Goal: Task Accomplishment & Management: Use online tool/utility

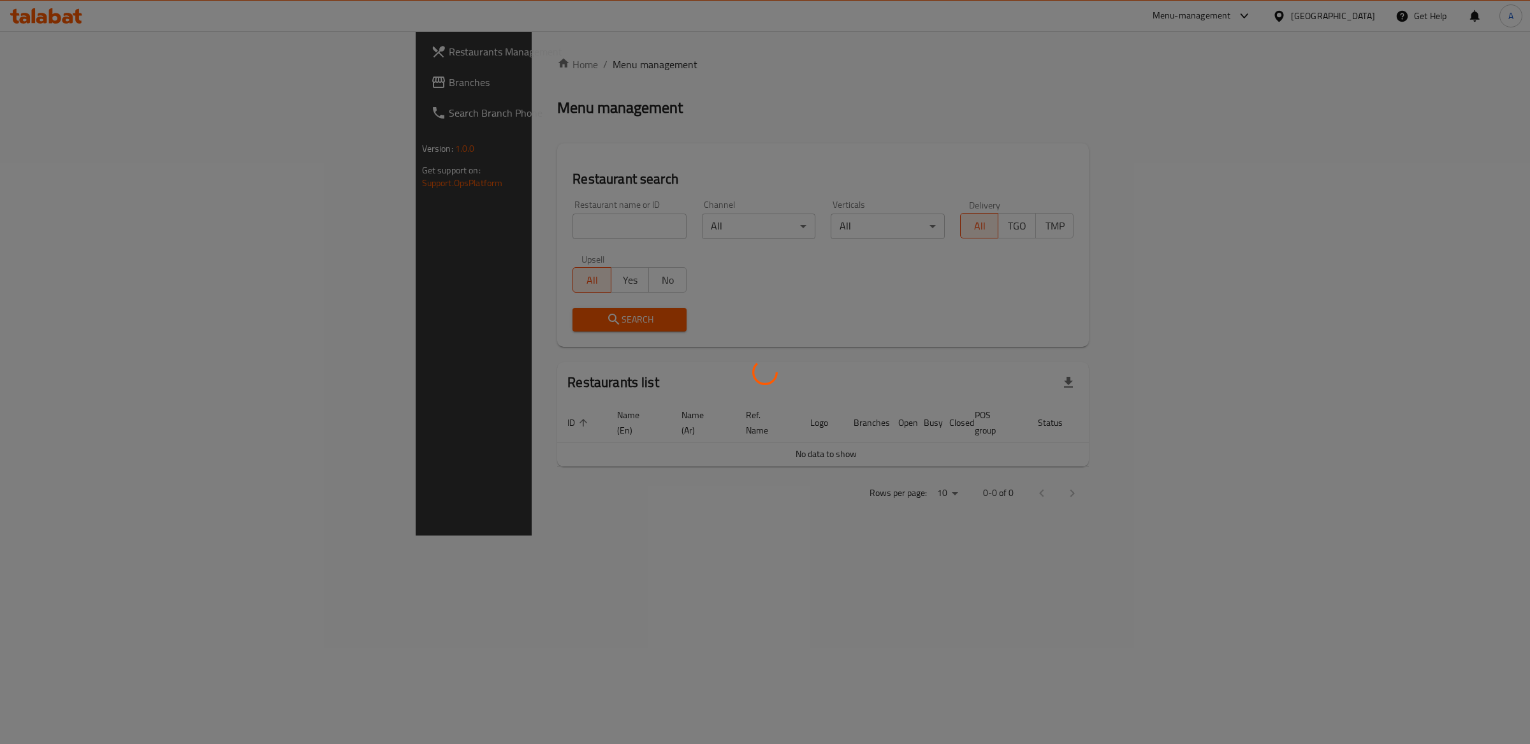
click at [1318, 129] on div at bounding box center [765, 372] width 1530 height 744
click at [1379, 16] on div at bounding box center [765, 372] width 1530 height 744
click at [1356, 19] on div at bounding box center [765, 372] width 1530 height 744
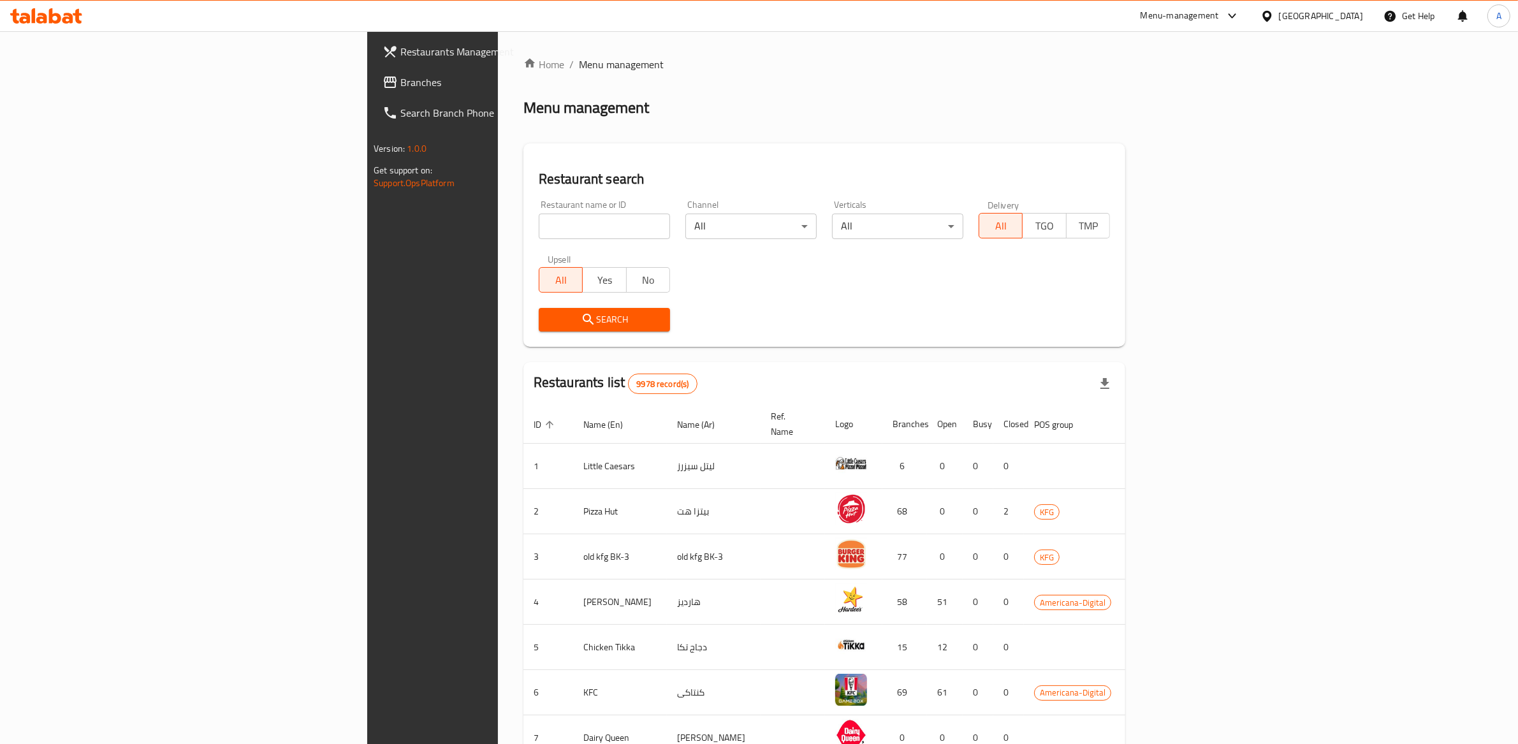
click at [1337, 16] on div "[GEOGRAPHIC_DATA]" at bounding box center [1321, 16] width 84 height 14
click at [1207, 105] on div "Bahrain" at bounding box center [1225, 101] width 105 height 29
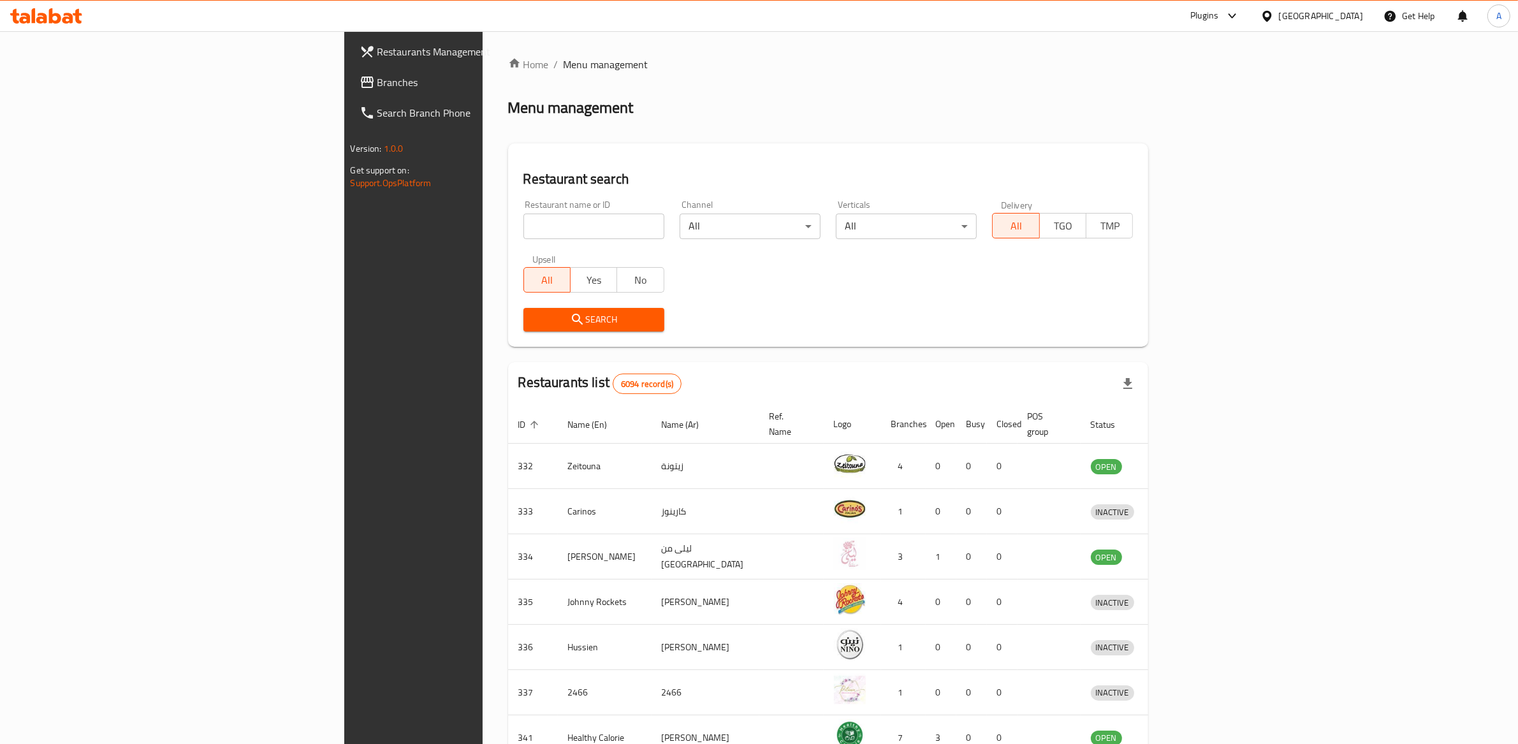
click at [523, 233] on input "search" at bounding box center [593, 226] width 141 height 25
paste input "698903"
type input "698903"
click button "Search" at bounding box center [593, 320] width 141 height 24
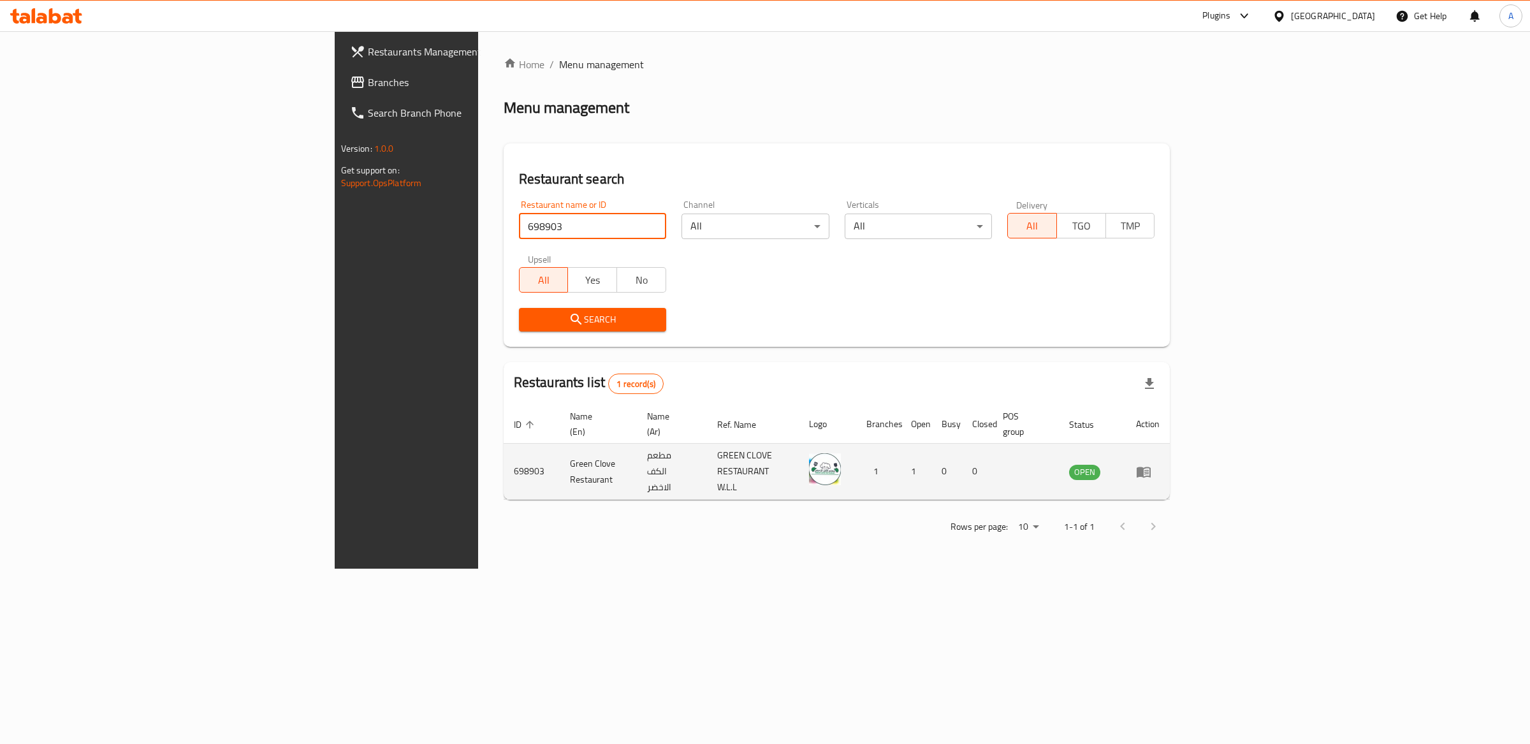
click at [1151, 464] on icon "enhanced table" at bounding box center [1143, 471] width 15 height 15
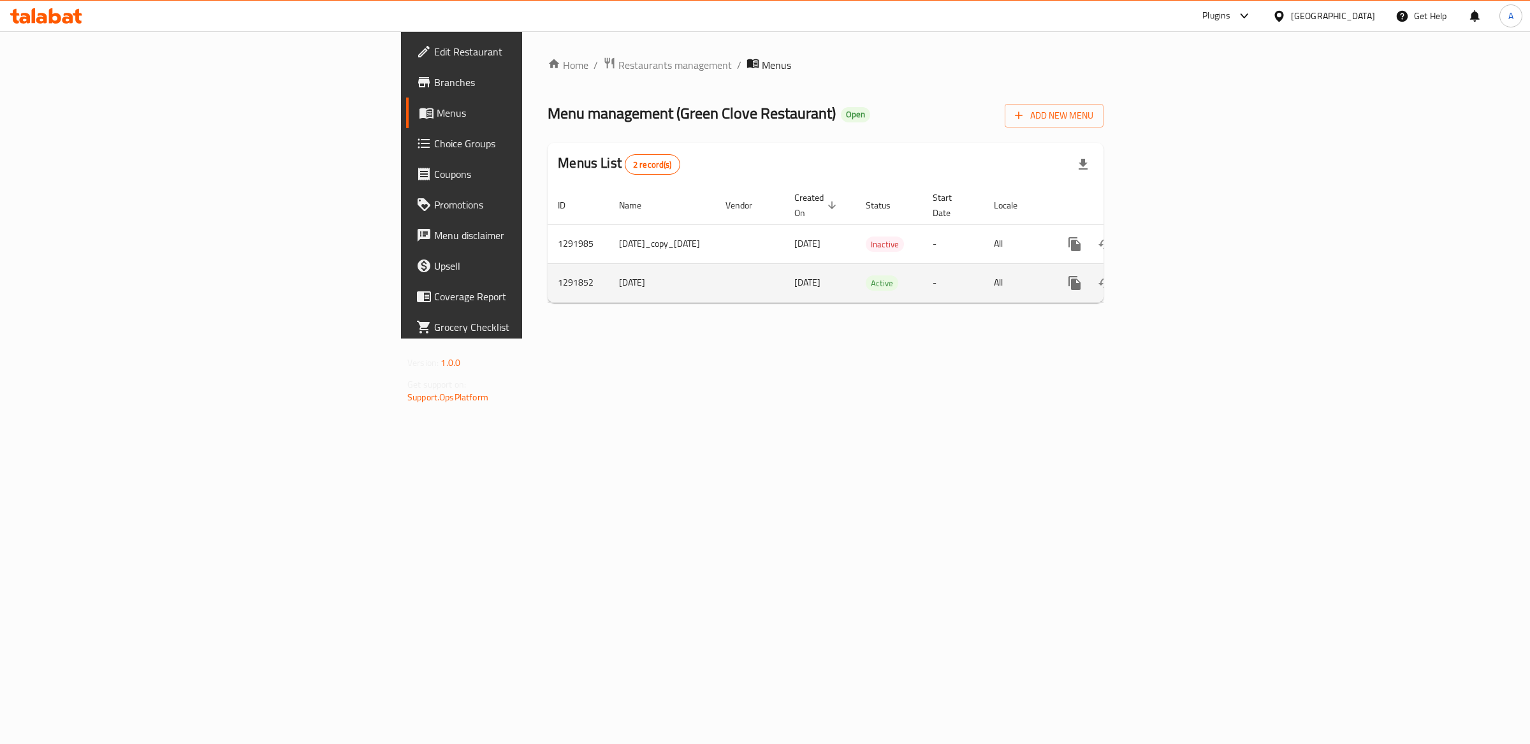
click at [547, 270] on td "1291852" at bounding box center [577, 282] width 61 height 39
copy td "1291852"
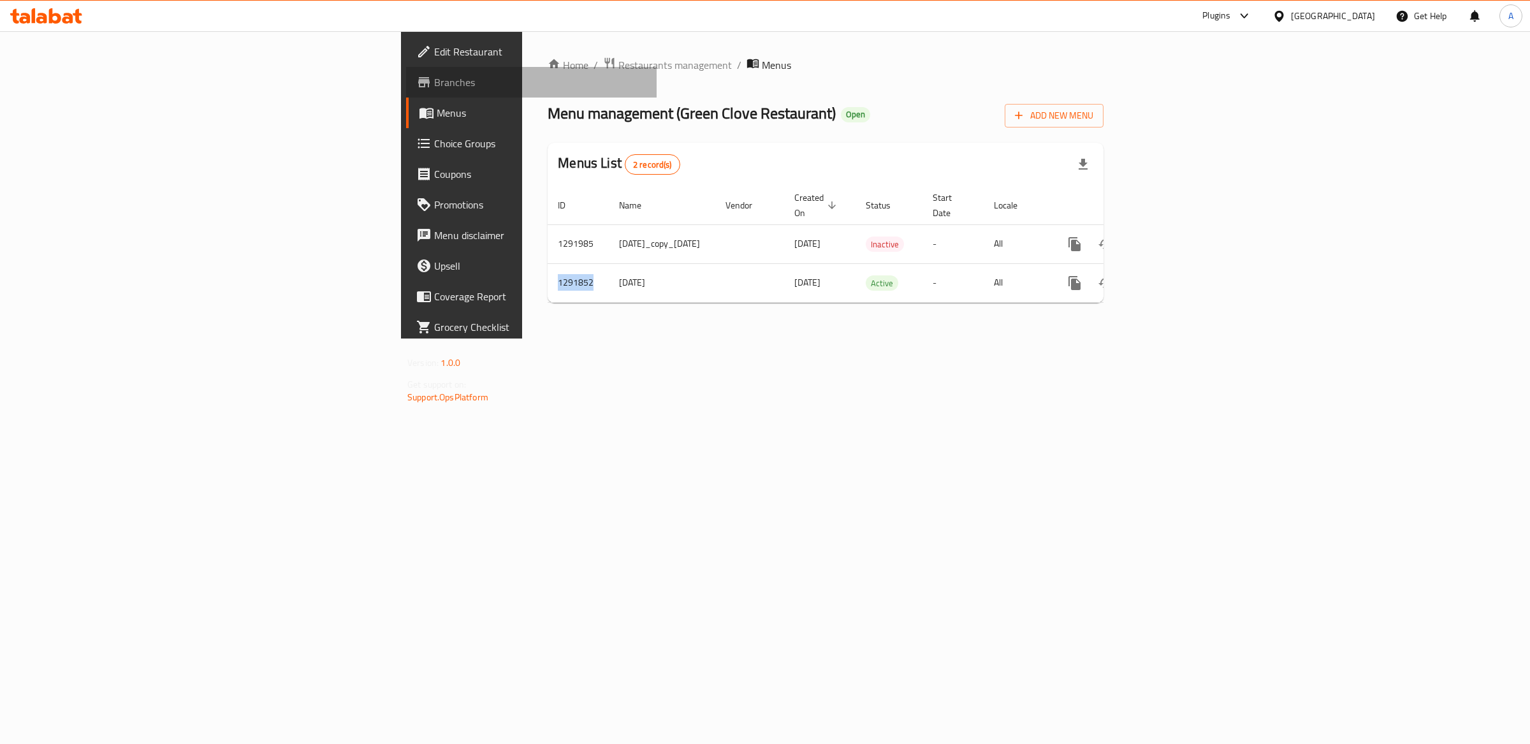
click at [434, 87] on span "Branches" at bounding box center [540, 82] width 212 height 15
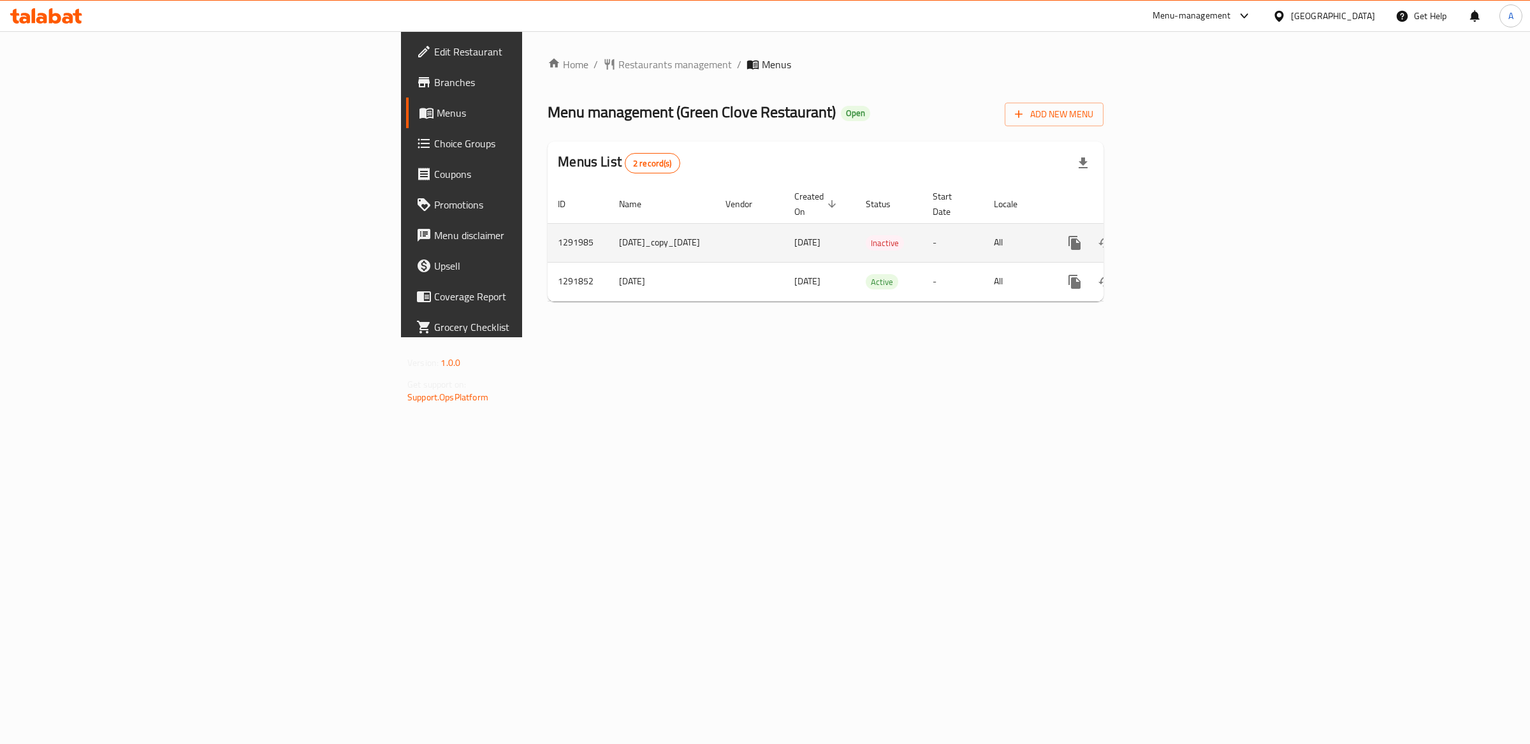
click at [547, 233] on td "1291985" at bounding box center [577, 242] width 61 height 39
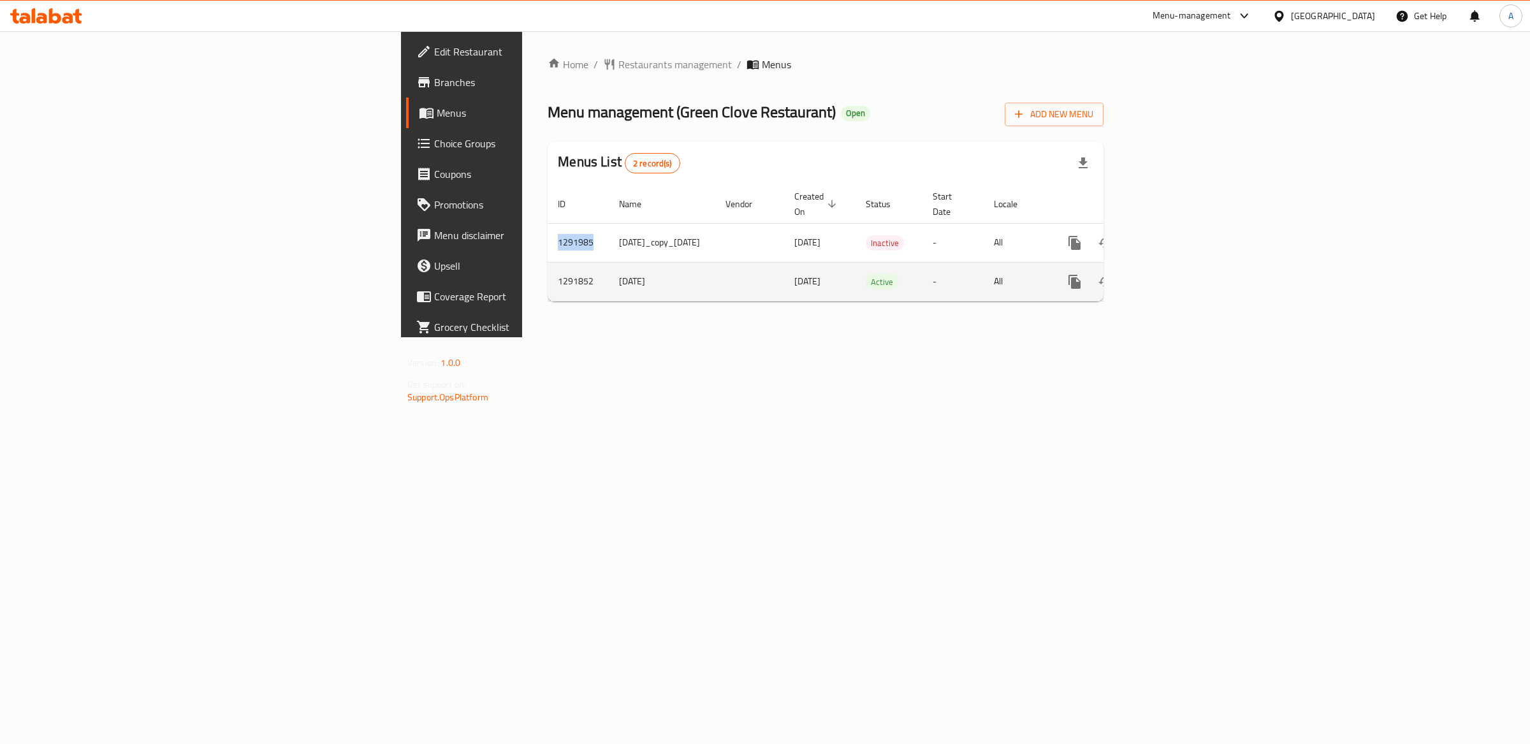
copy td "1291985"
